Goal: Task Accomplishment & Management: Manage account settings

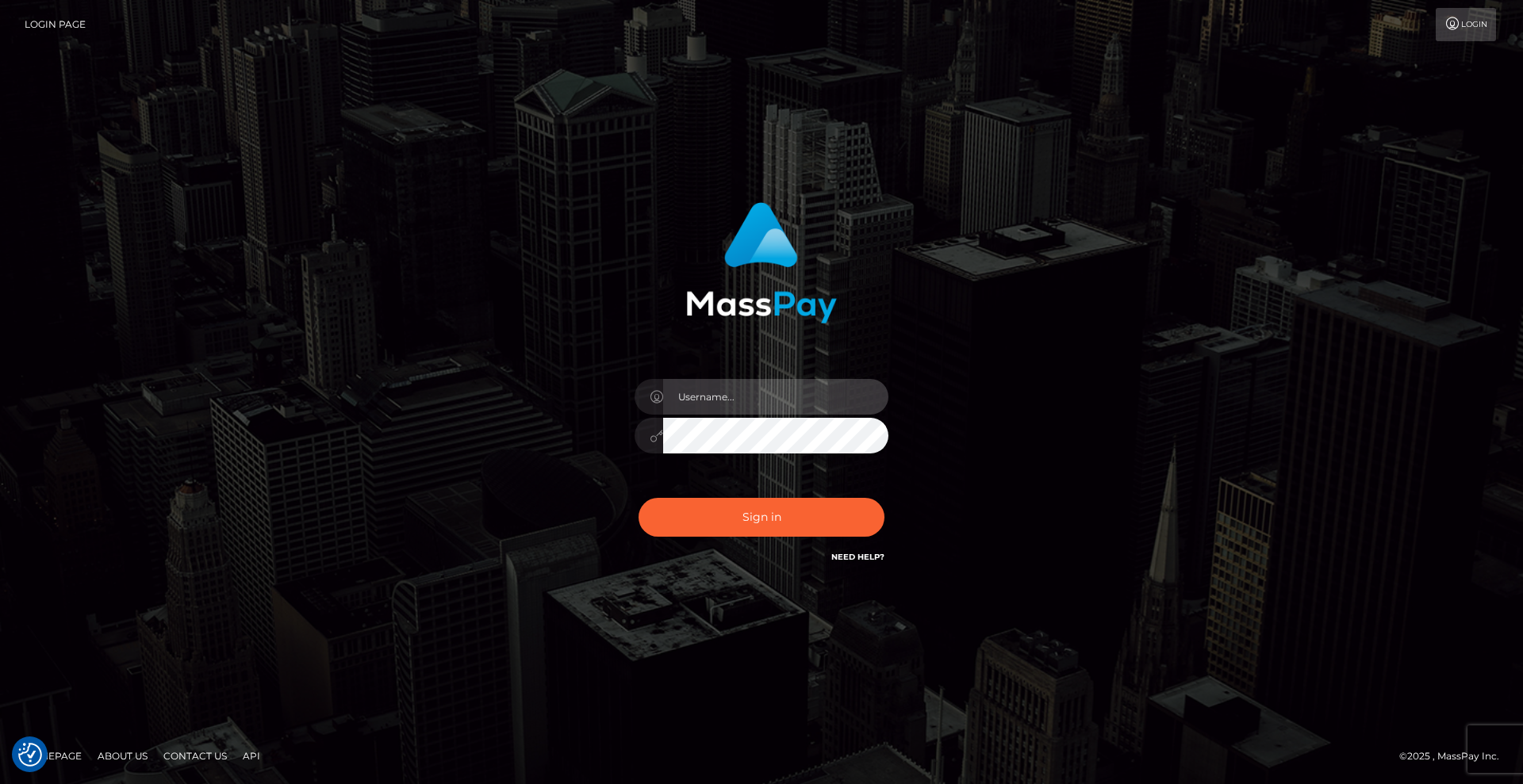
type input "[DEMOGRAPHIC_DATA]"
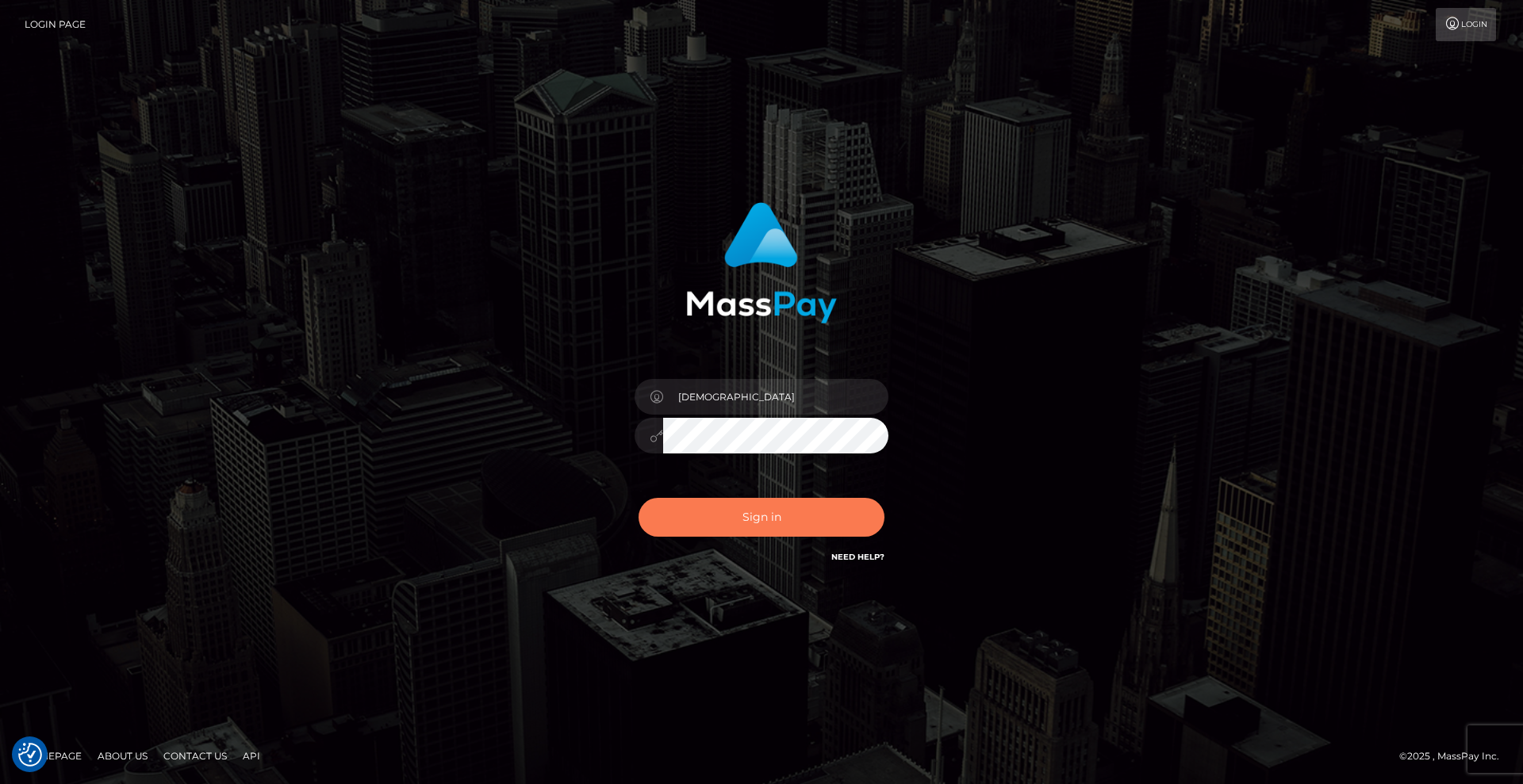
click at [824, 508] on button "Sign in" at bounding box center [762, 518] width 246 height 39
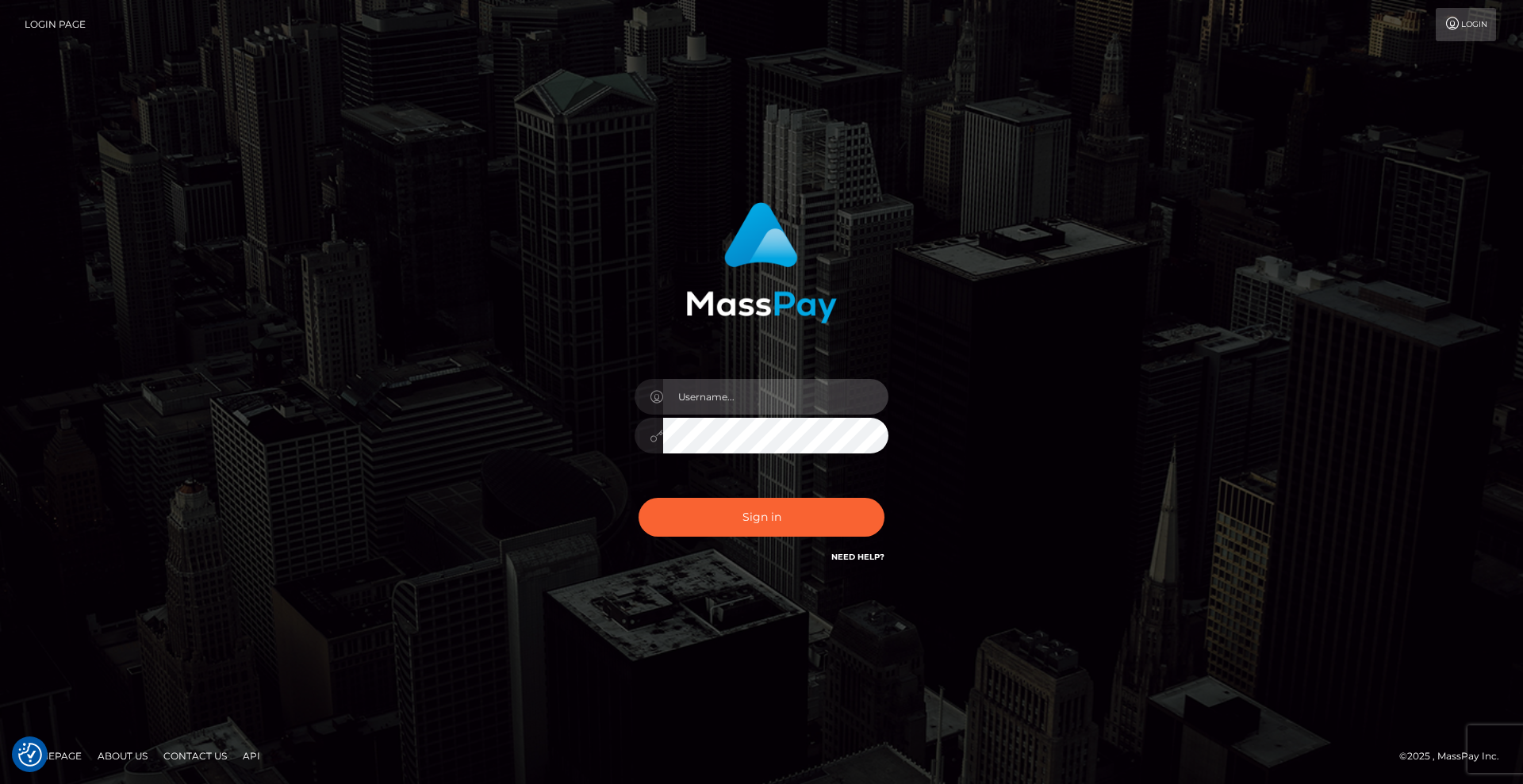
type input "[DEMOGRAPHIC_DATA]"
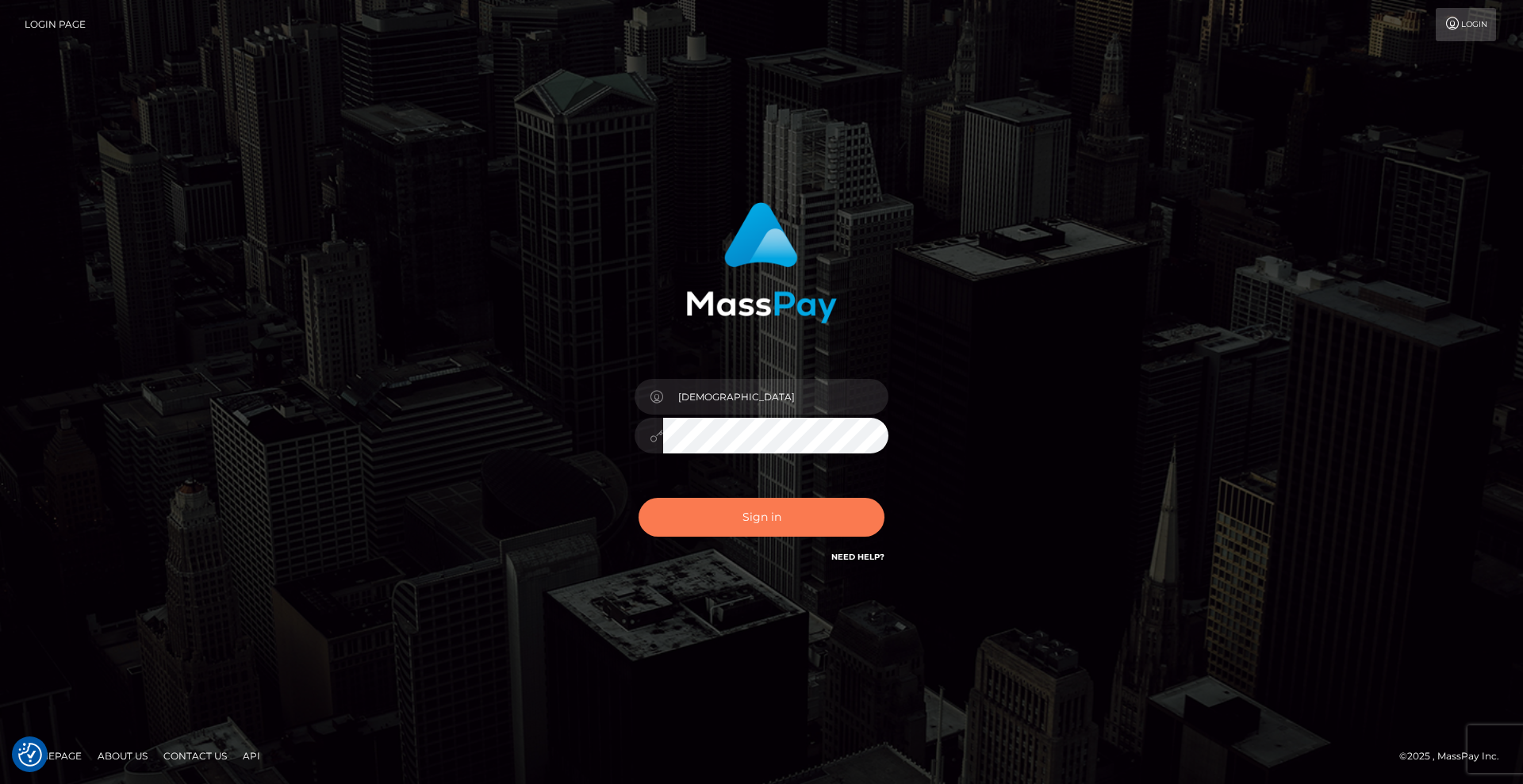
click at [820, 508] on button "Sign in" at bounding box center [762, 518] width 246 height 39
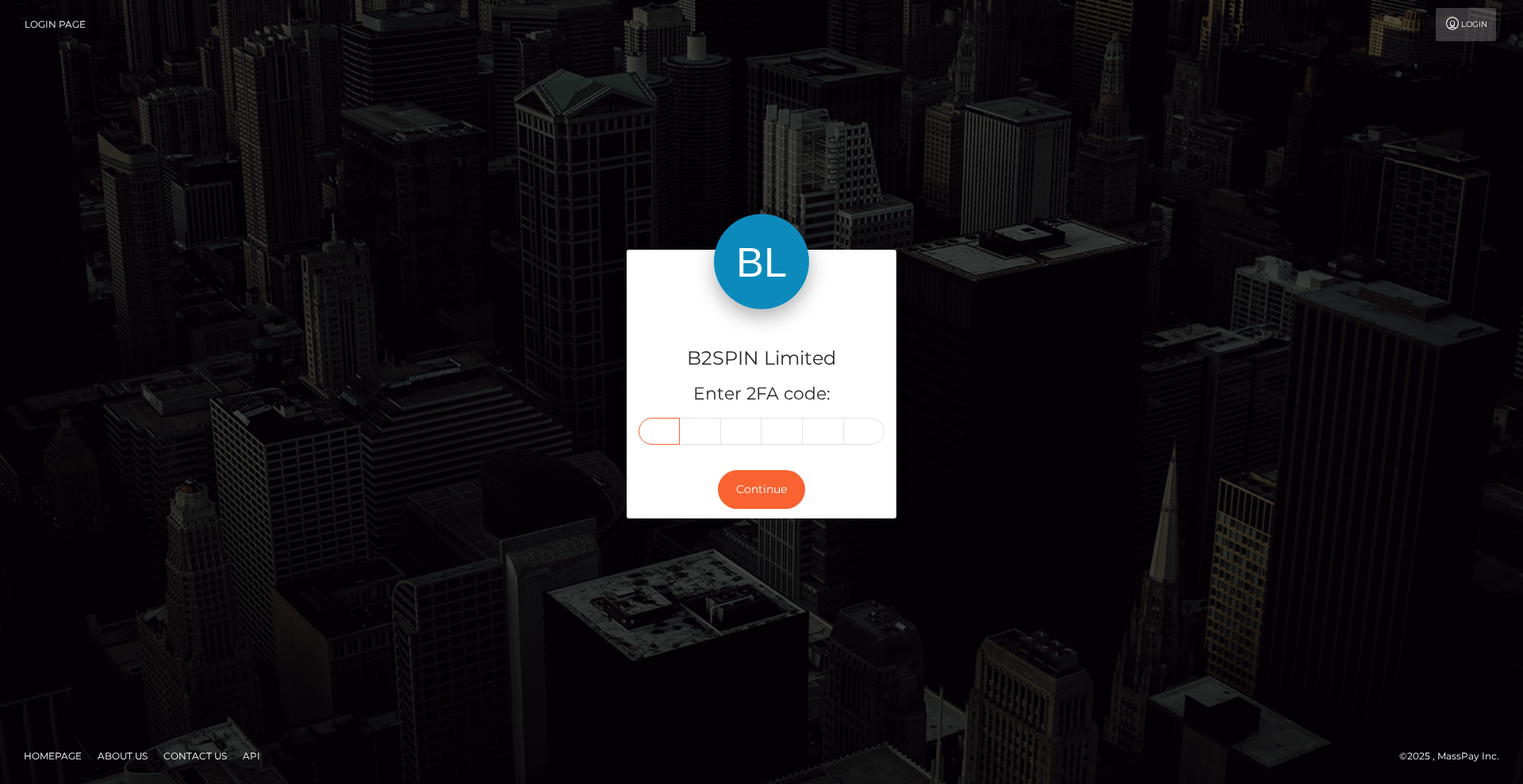
click at [672, 433] on input "text" at bounding box center [658, 431] width 41 height 27
type input "4"
type input "1"
type input "8"
type input "1"
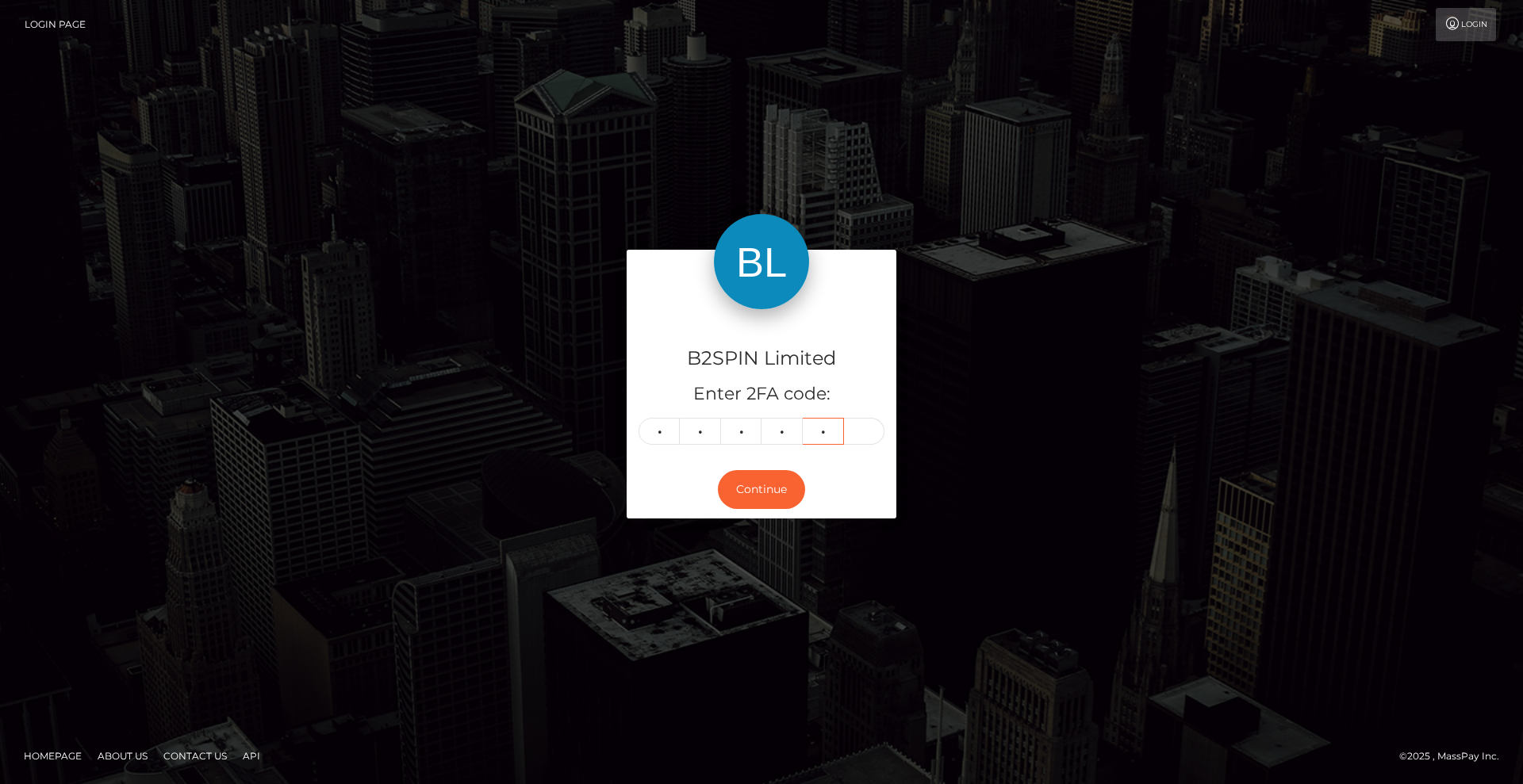
type input "1"
type input "2"
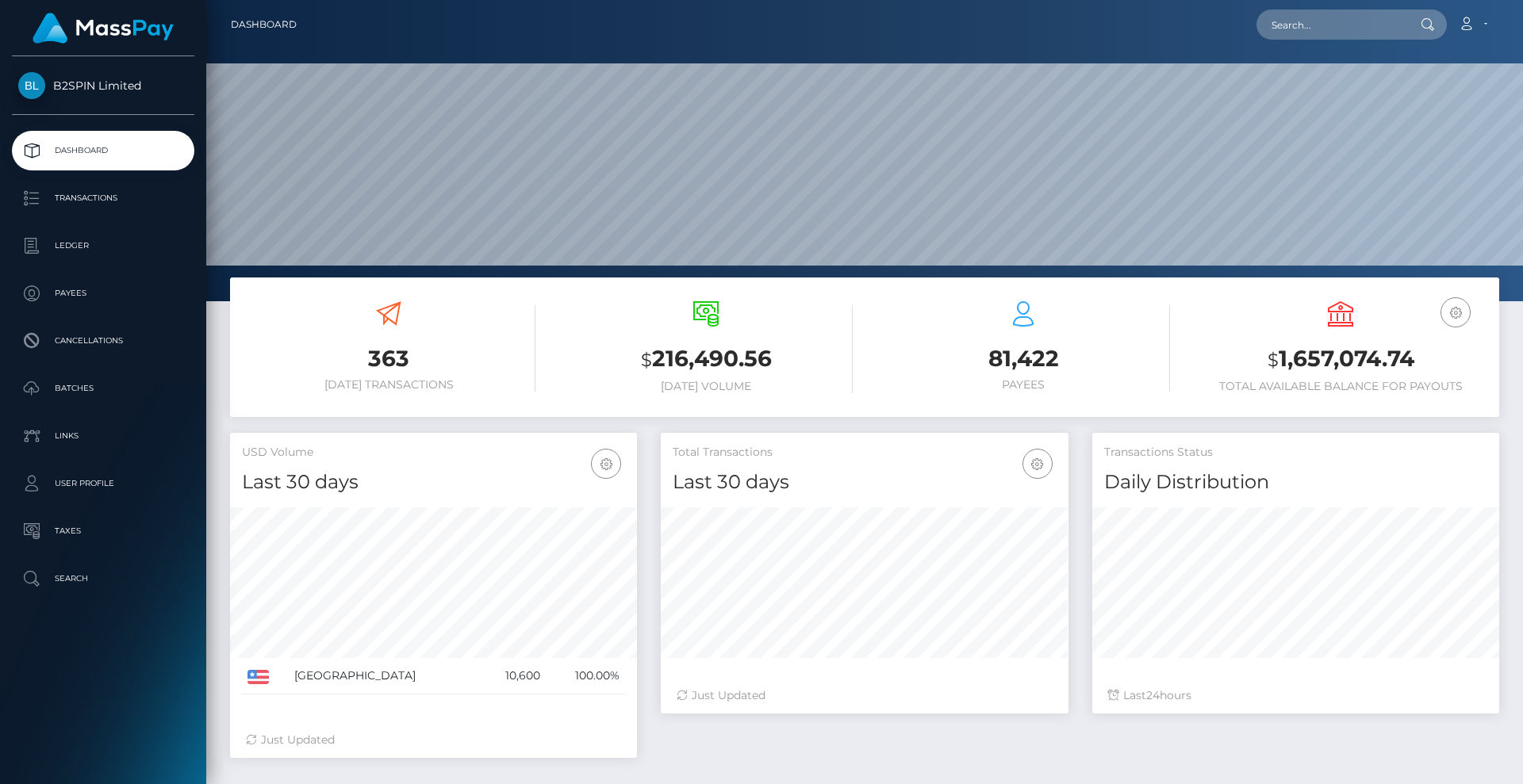
scroll to position [281, 408]
click at [115, 196] on p "Transactions" at bounding box center [103, 199] width 170 height 23
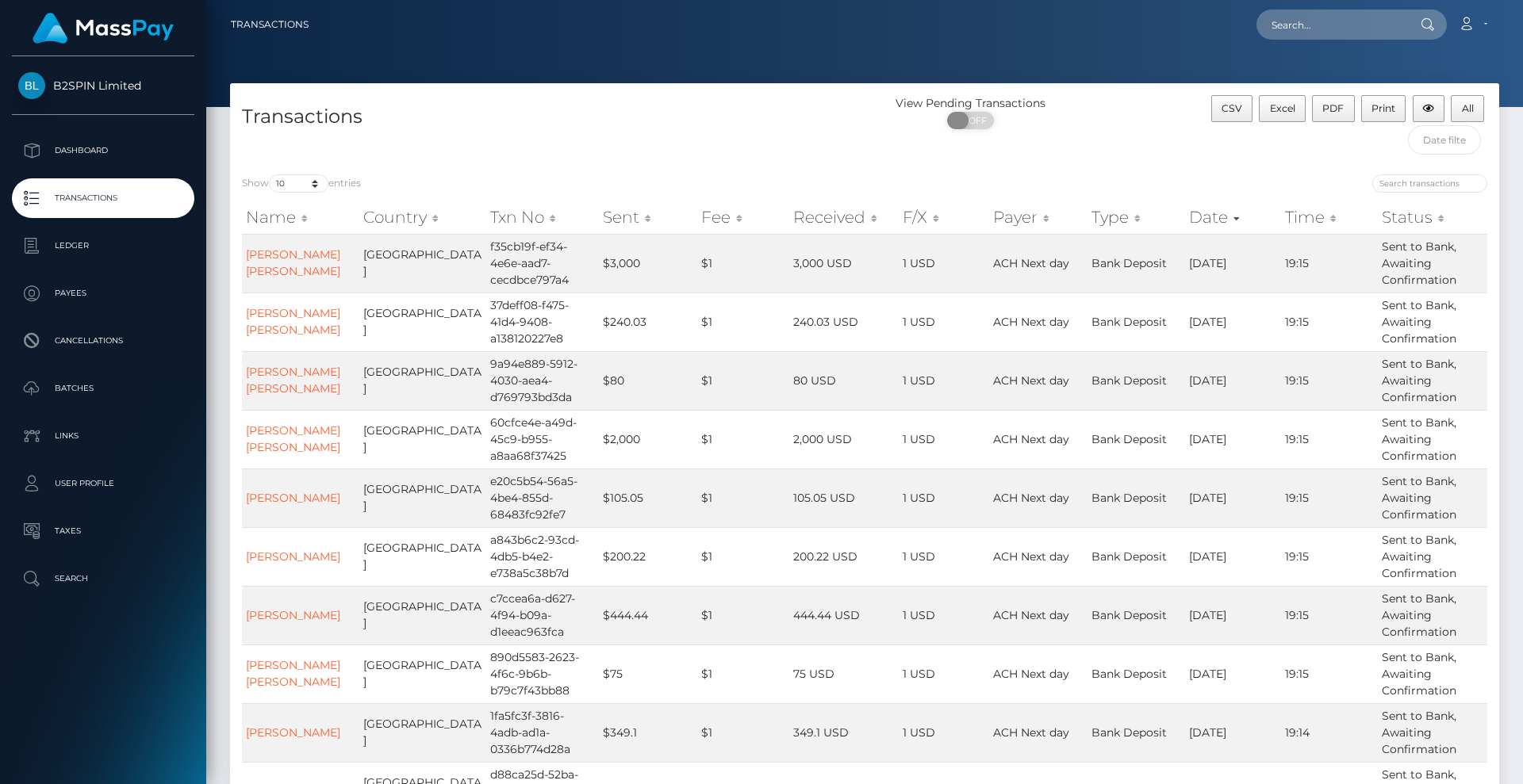
click at [970, 126] on span "OFF" at bounding box center [975, 121] width 39 height 18
checkbox input "true"
drag, startPoint x: 313, startPoint y: 183, endPoint x: 299, endPoint y: 187, distance: 14.6
click at [313, 183] on select "10 25 50 100 250 500 1,000 3,500" at bounding box center [298, 183] width 59 height 18
select select "3500"
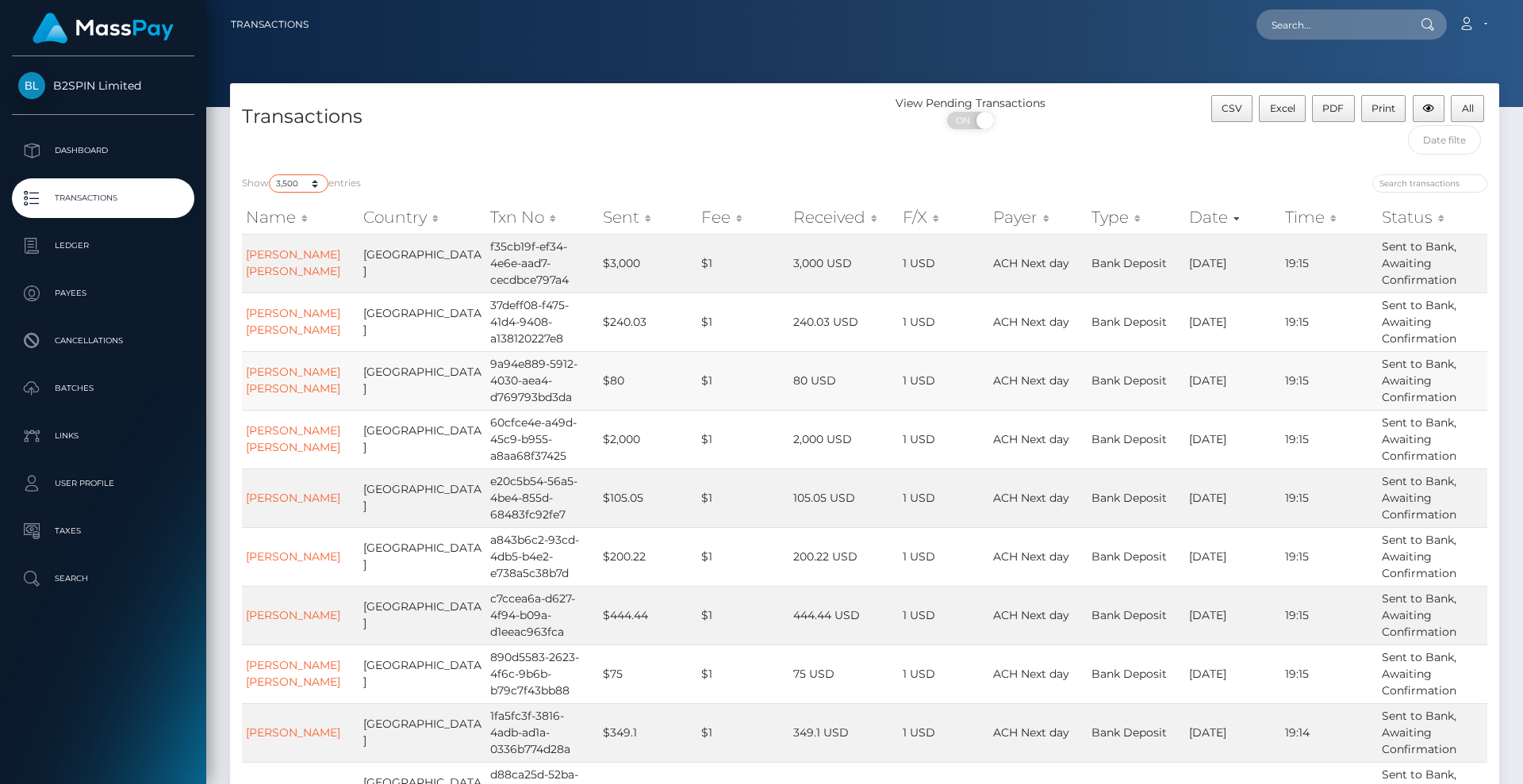
click at [271, 174] on select "10 25 50 100 250 500 1,000 3,500" at bounding box center [298, 183] width 59 height 18
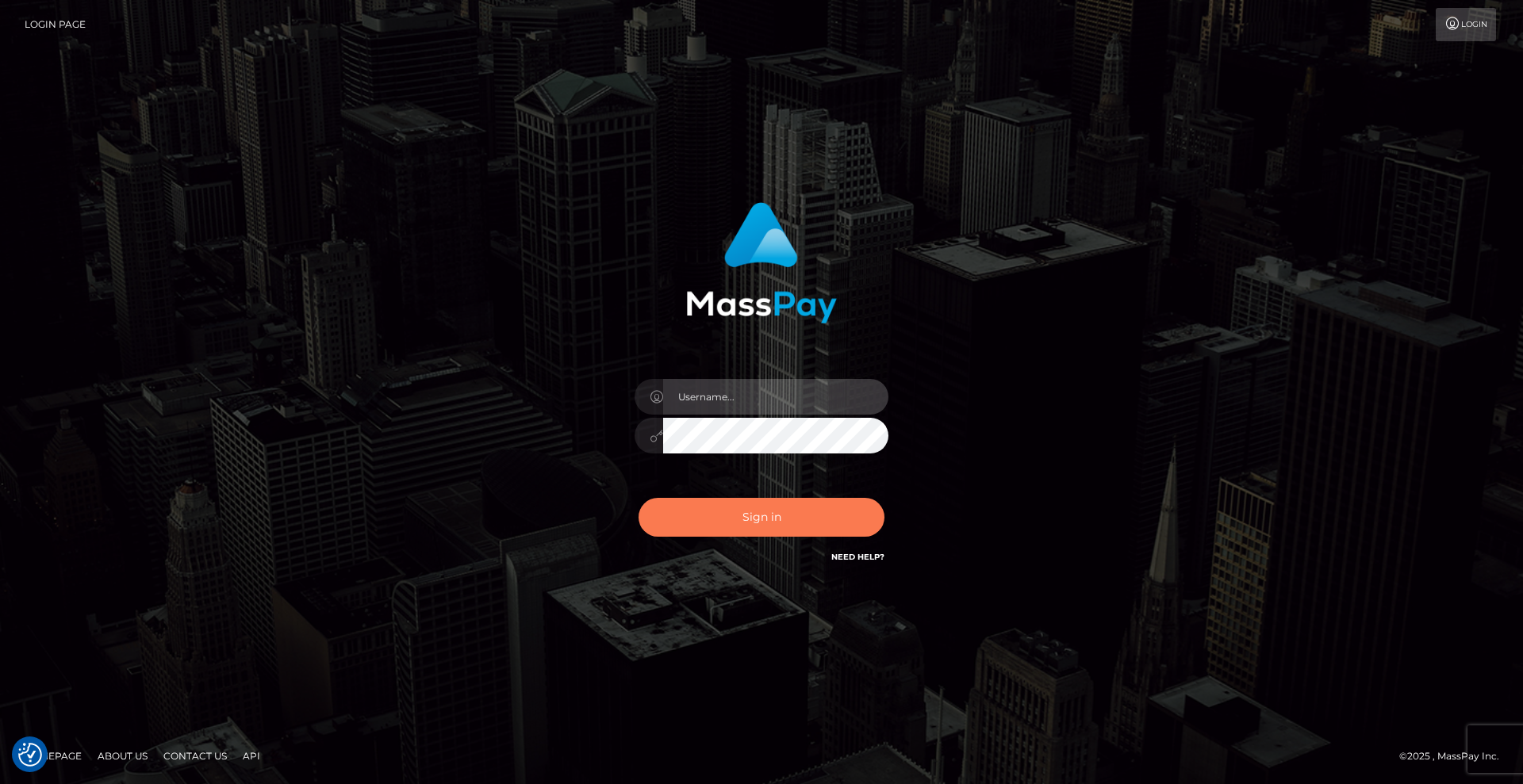
type input "[DEMOGRAPHIC_DATA]"
drag, startPoint x: 758, startPoint y: 509, endPoint x: 625, endPoint y: 562, distance: 143.2
click at [758, 510] on button "Sign in" at bounding box center [762, 518] width 246 height 39
type input "Lady"
click at [798, 519] on button "Sign in" at bounding box center [762, 518] width 246 height 39
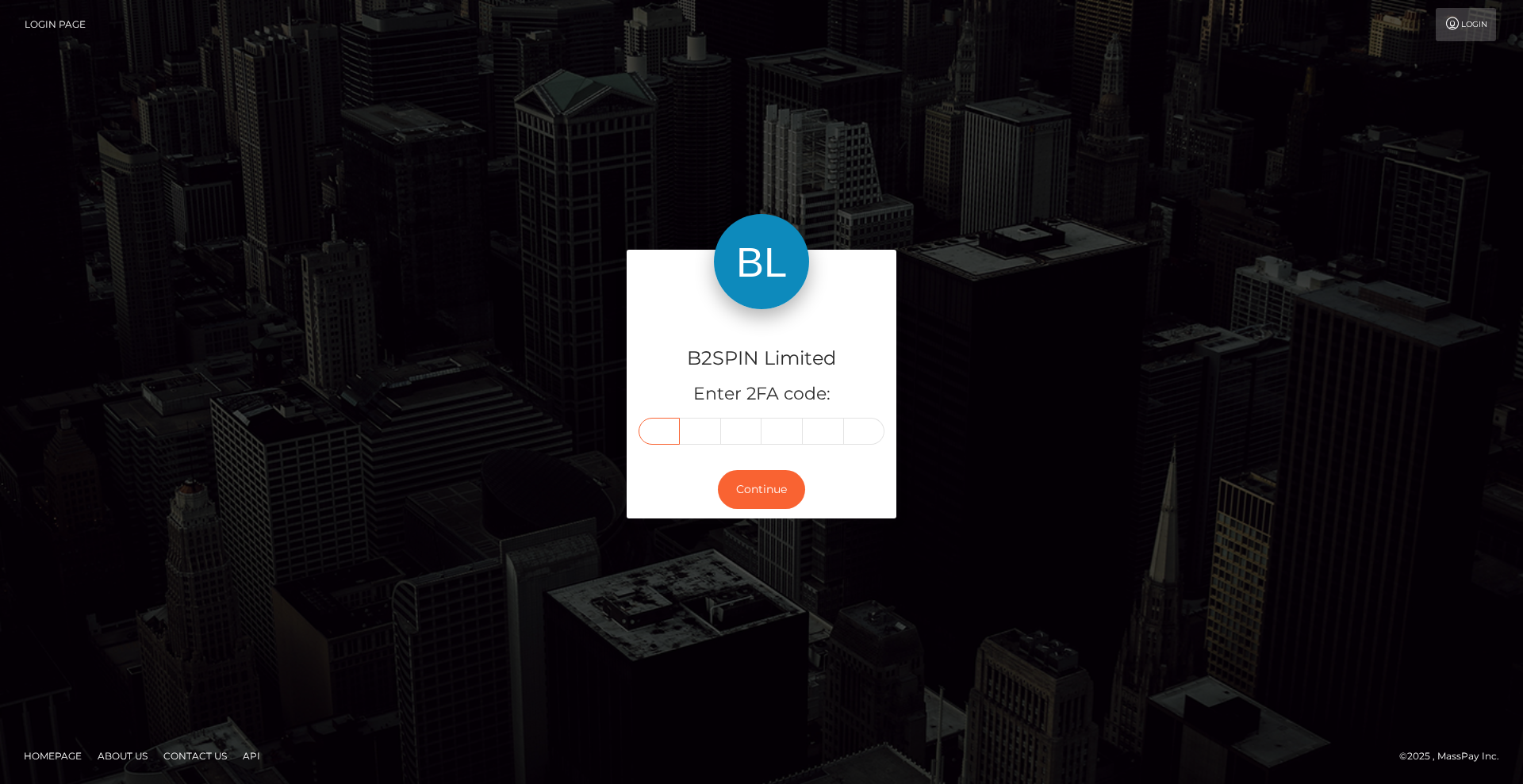
click at [667, 431] on input "text" at bounding box center [658, 431] width 41 height 27
type input "4"
type input "3"
type input "1"
type input "7"
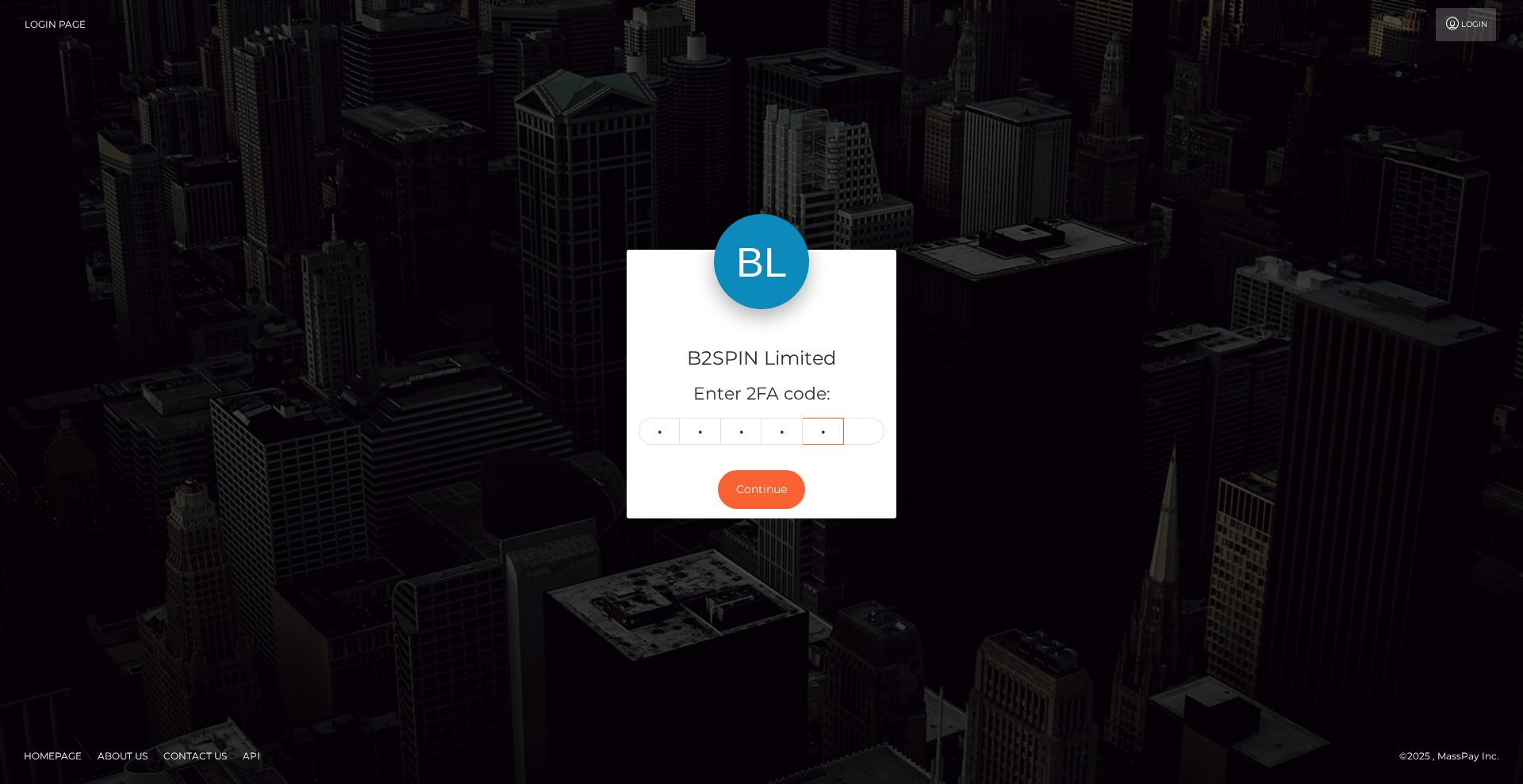
type input "2"
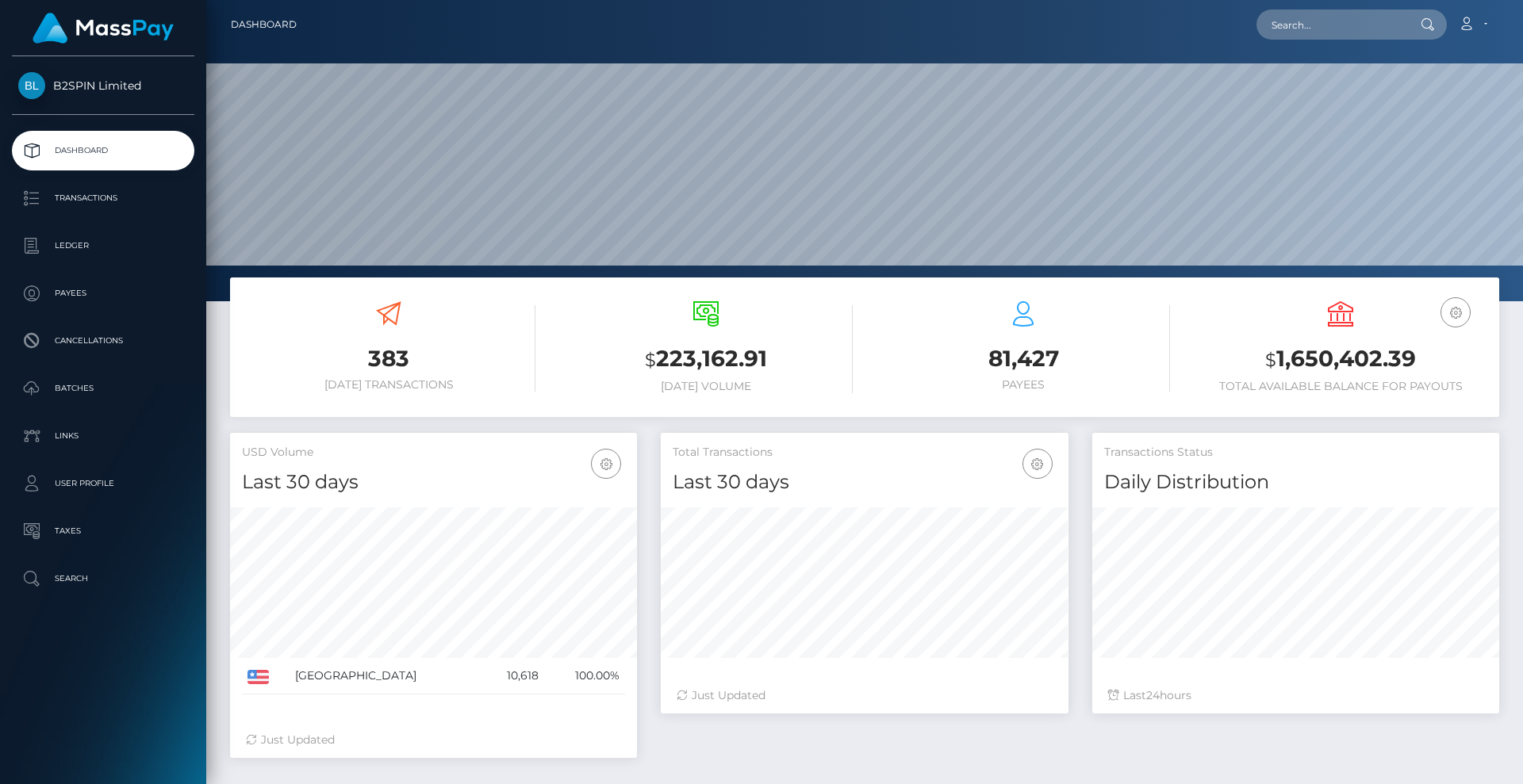
scroll to position [281, 408]
click at [101, 206] on p "Transactions" at bounding box center [103, 199] width 170 height 23
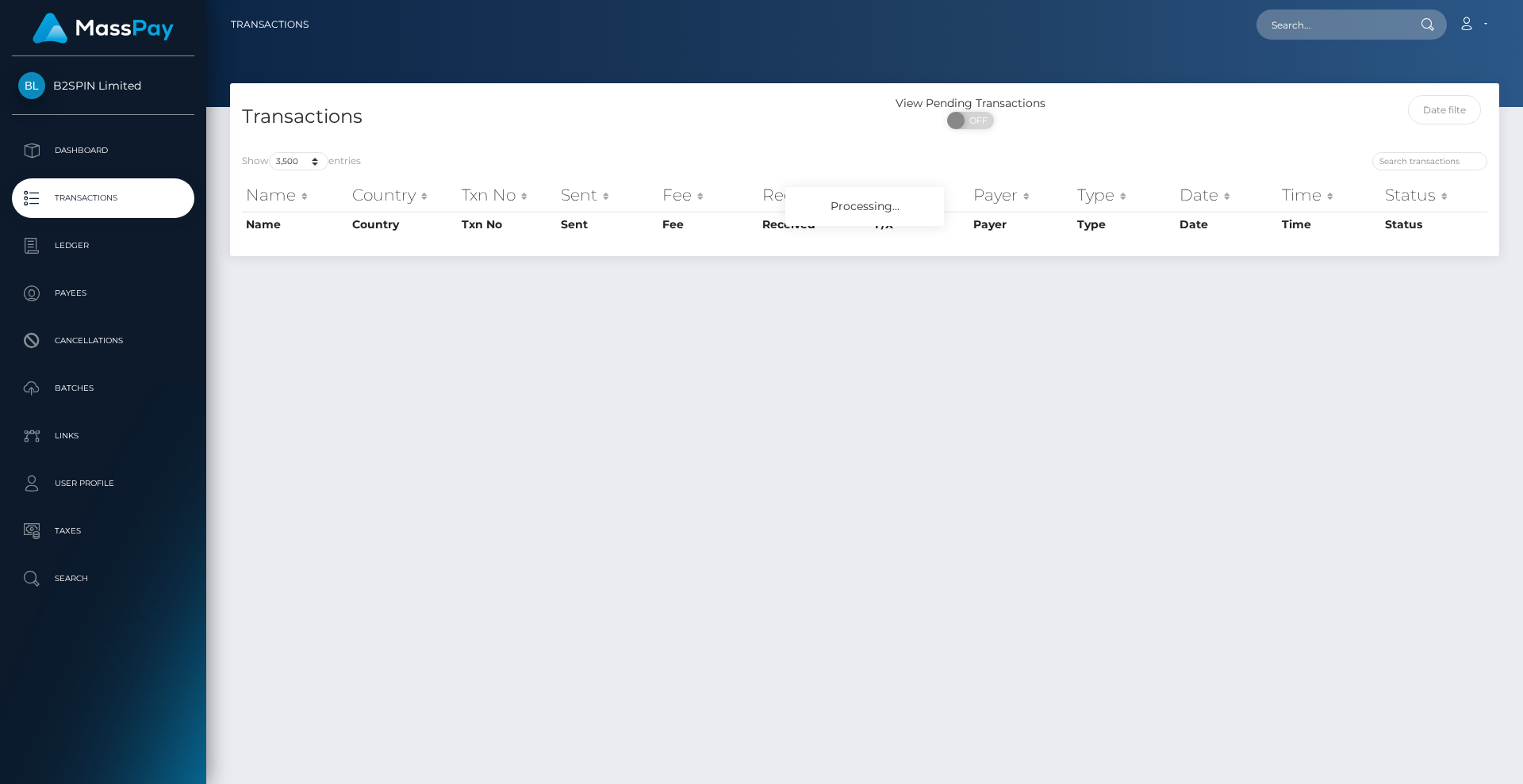
select select "3500"
click at [967, 121] on span at bounding box center [958, 121] width 22 height 18
checkbox input "true"
click at [303, 160] on select "10 25 50 100 250 500 1,000 3,500" at bounding box center [298, 162] width 59 height 18
click at [565, 121] on h4 "Transactions" at bounding box center [547, 116] width 611 height 28
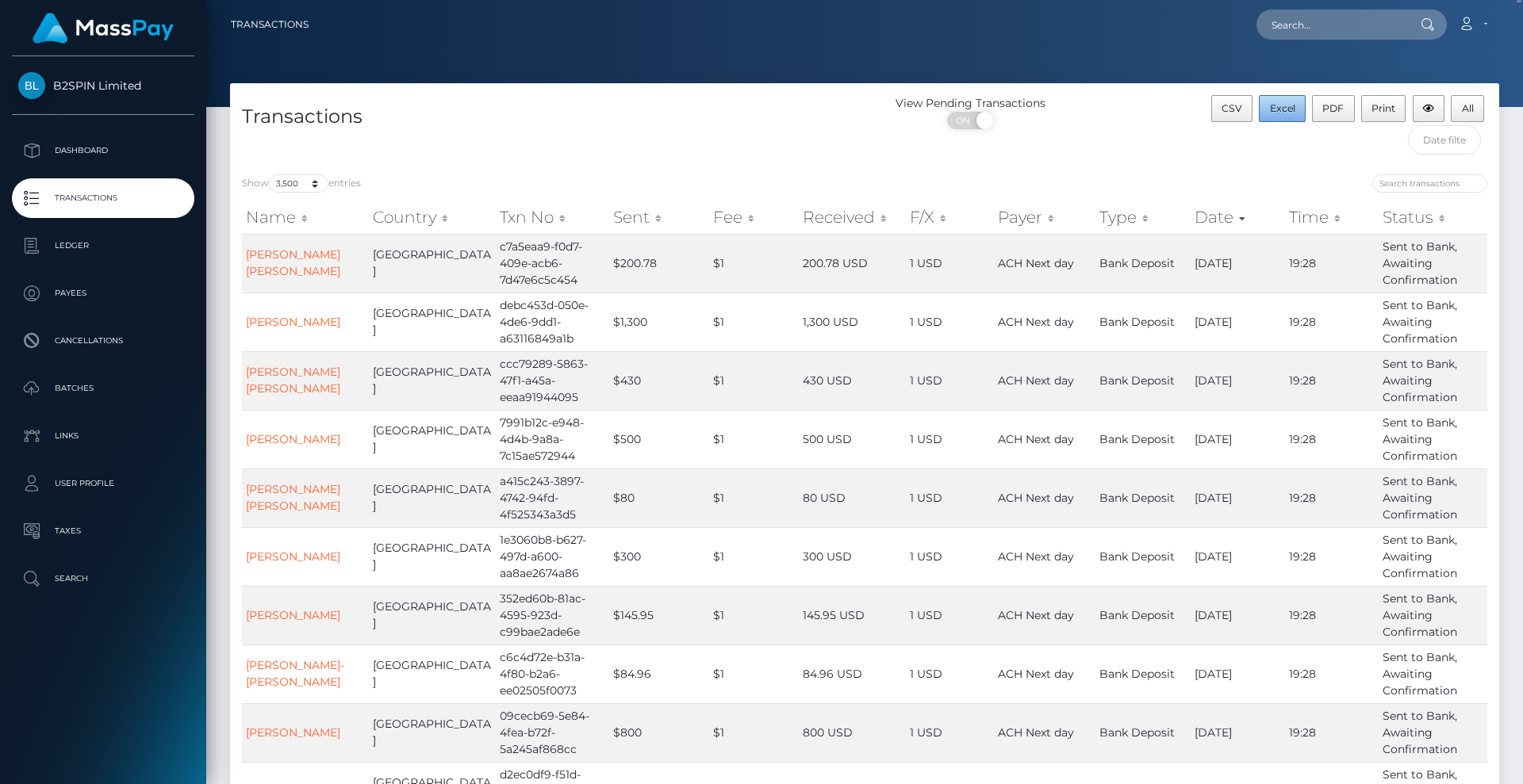
click at [1277, 106] on span "Excel" at bounding box center [1283, 108] width 25 height 12
